Goal: Check status: Check status

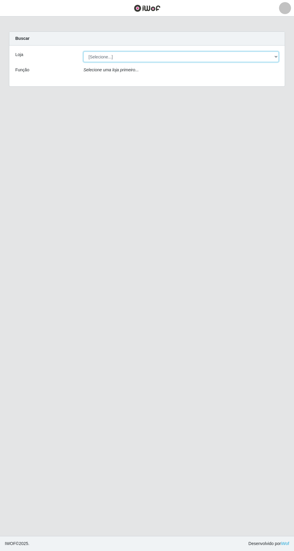
click at [157, 56] on select "[Selecione...] [GEOGRAPHIC_DATA] - [GEOGRAPHIC_DATA] [GEOGRAPHIC_DATA] - [GEOGR…" at bounding box center [180, 57] width 195 height 10
select select "508"
click at [83, 52] on select "[Selecione...] [GEOGRAPHIC_DATA] - [GEOGRAPHIC_DATA] [GEOGRAPHIC_DATA] - [GEOGR…" at bounding box center [180, 57] width 195 height 10
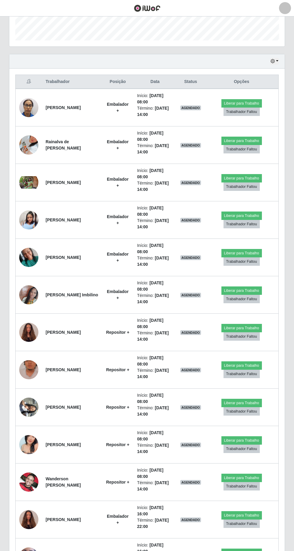
scroll to position [173, 0]
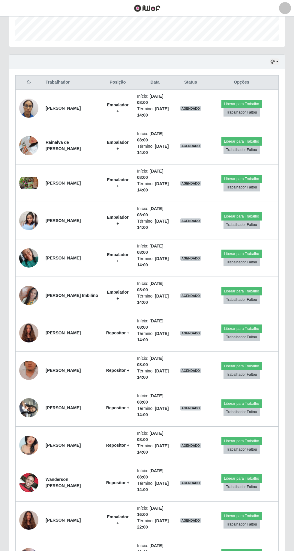
click at [33, 521] on img at bounding box center [28, 521] width 19 height 26
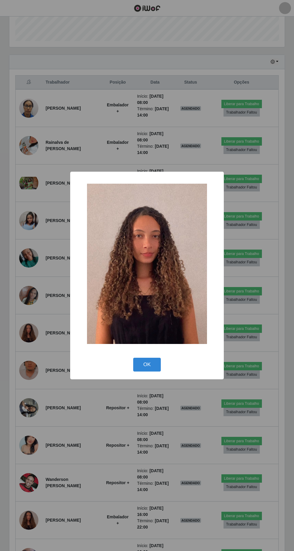
click at [160, 372] on button "OK" at bounding box center [147, 365] width 28 height 14
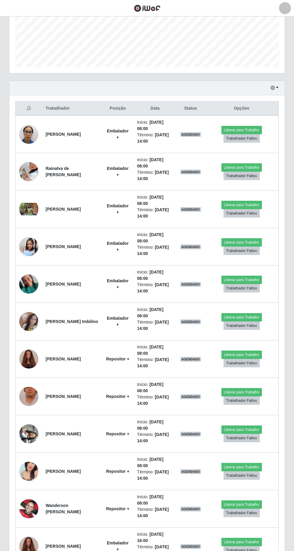
scroll to position [157, 0]
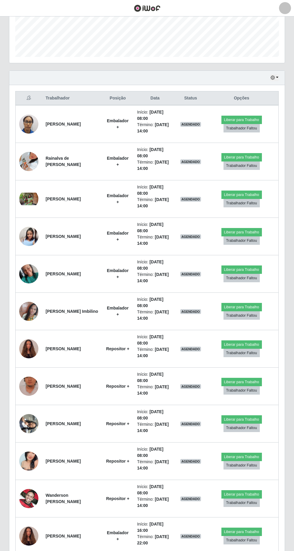
click at [37, 241] on td at bounding box center [29, 236] width 27 height 37
click at [33, 235] on img at bounding box center [28, 237] width 19 height 32
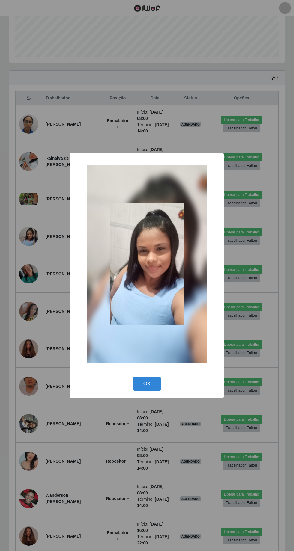
click at [152, 381] on button "OK" at bounding box center [147, 384] width 28 height 14
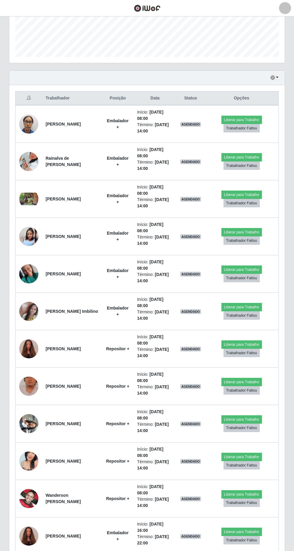
click at [35, 195] on img at bounding box center [28, 199] width 19 height 13
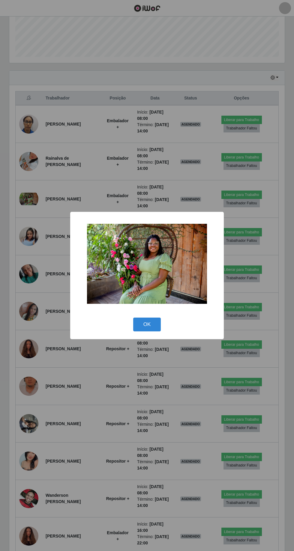
click at [159, 319] on button "OK" at bounding box center [147, 325] width 28 height 14
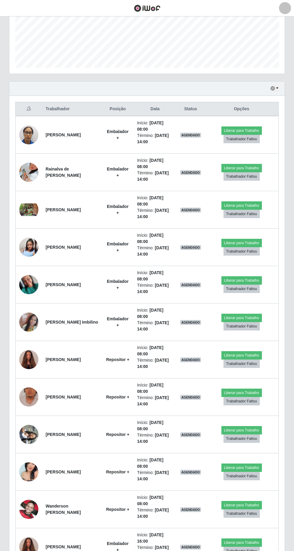
scroll to position [143, 0]
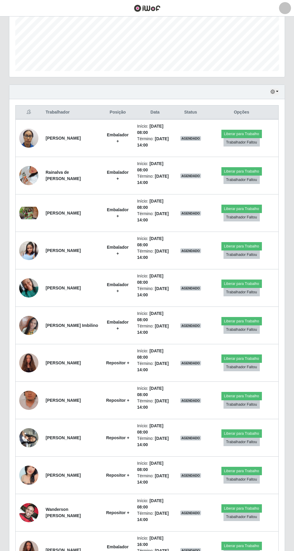
click at [30, 281] on img at bounding box center [28, 287] width 19 height 25
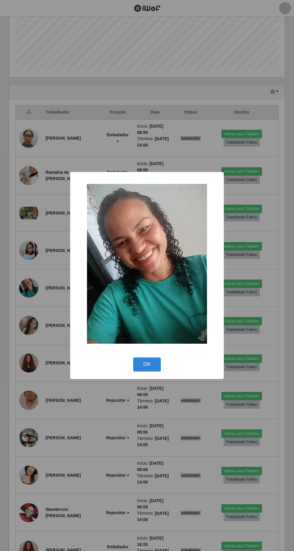
click at [28, 292] on div "× OK Cancel" at bounding box center [147, 275] width 294 height 551
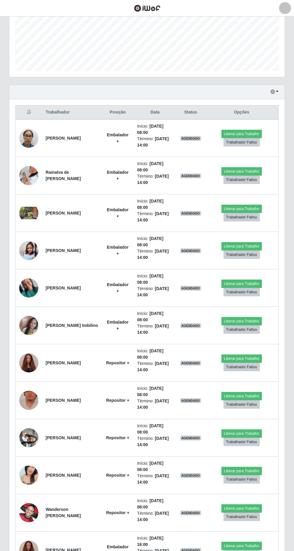
click at [26, 250] on img at bounding box center [28, 251] width 19 height 32
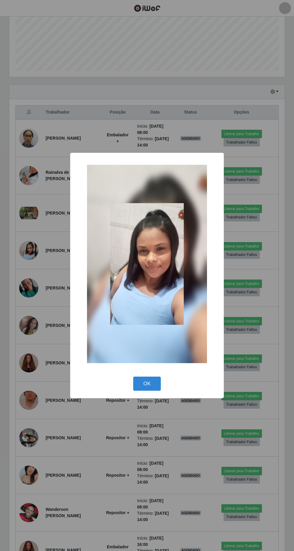
click at [33, 276] on div "× OK Cancel" at bounding box center [147, 275] width 294 height 551
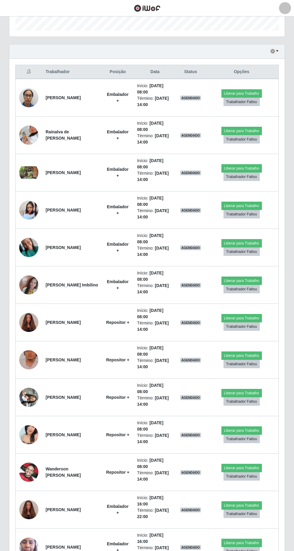
scroll to position [180, 0]
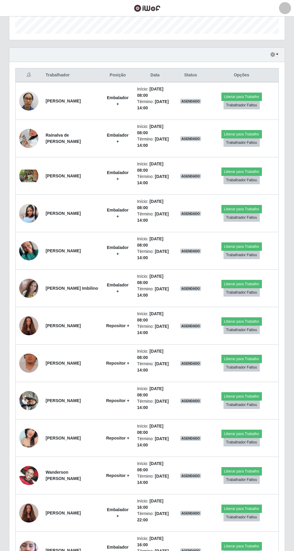
click at [34, 445] on td at bounding box center [29, 438] width 27 height 37
click at [35, 440] on img at bounding box center [28, 437] width 19 height 25
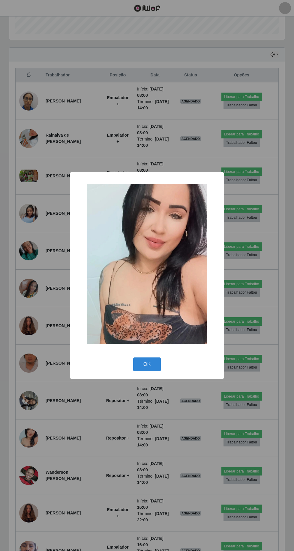
click at [35, 414] on div "× OK Cancel" at bounding box center [147, 275] width 294 height 551
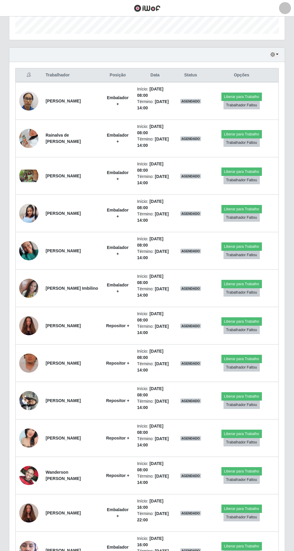
click at [23, 510] on img at bounding box center [28, 513] width 19 height 26
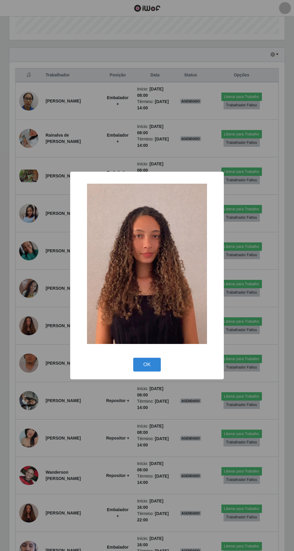
click at [9, 491] on div "× OK Cancel" at bounding box center [147, 275] width 294 height 551
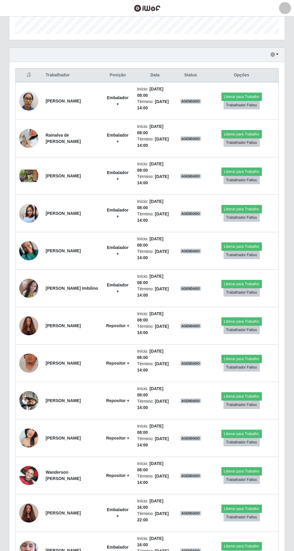
click at [35, 479] on img at bounding box center [28, 476] width 19 height 34
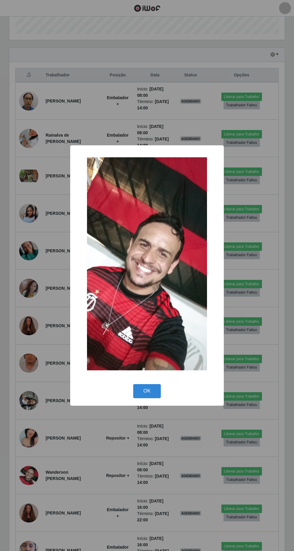
click at [34, 499] on div "× OK Cancel" at bounding box center [147, 275] width 294 height 551
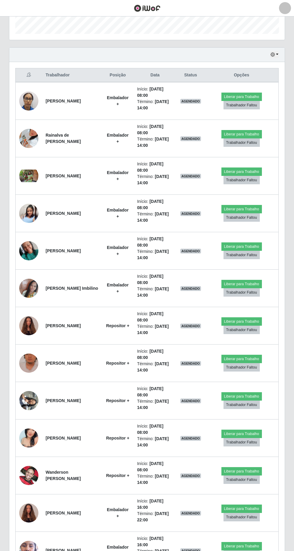
click at [31, 511] on img at bounding box center [28, 513] width 19 height 26
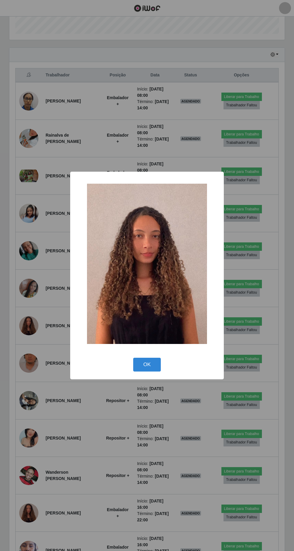
click at [27, 508] on div "× OK Cancel" at bounding box center [147, 275] width 294 height 551
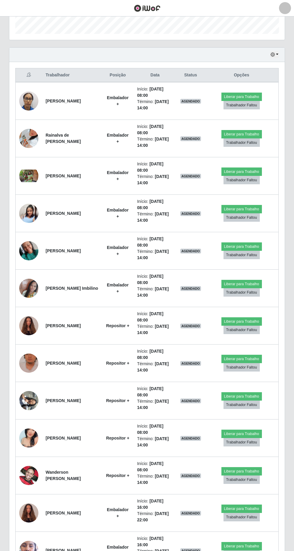
click at [28, 527] on td at bounding box center [29, 513] width 27 height 37
click at [32, 518] on img at bounding box center [28, 513] width 19 height 26
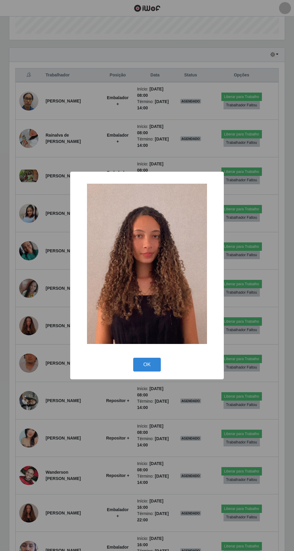
click at [27, 427] on div "× OK Cancel" at bounding box center [147, 275] width 294 height 551
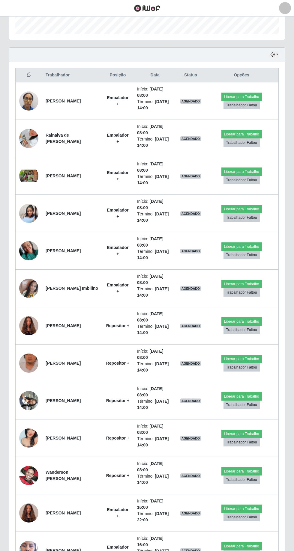
click at [33, 317] on img at bounding box center [28, 326] width 19 height 26
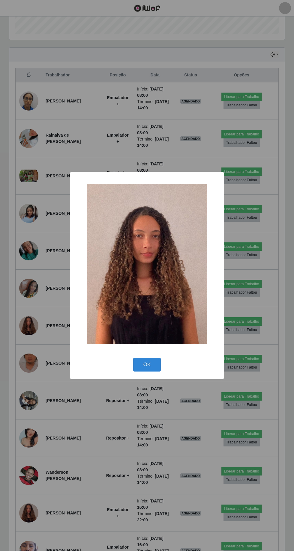
click at [20, 333] on div "× OK Cancel" at bounding box center [147, 275] width 294 height 551
